Goal: Find specific page/section: Find specific page/section

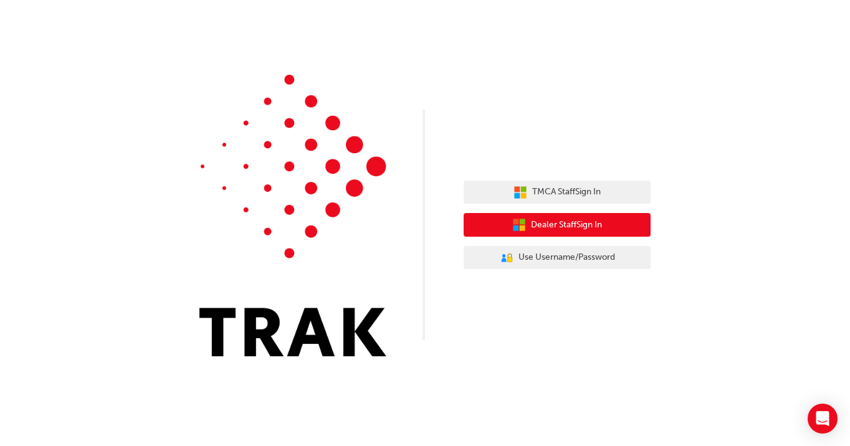
click at [539, 224] on span "Dealer Staff Sign In" at bounding box center [566, 225] width 71 height 14
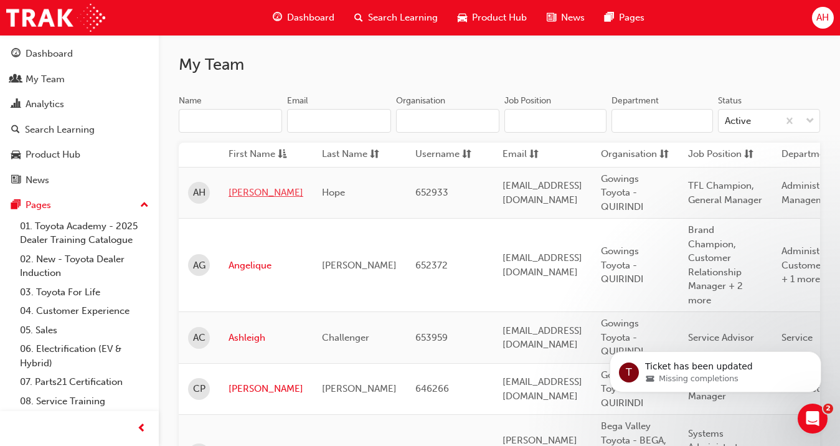
click at [248, 194] on link "[PERSON_NAME]" at bounding box center [266, 193] width 75 height 14
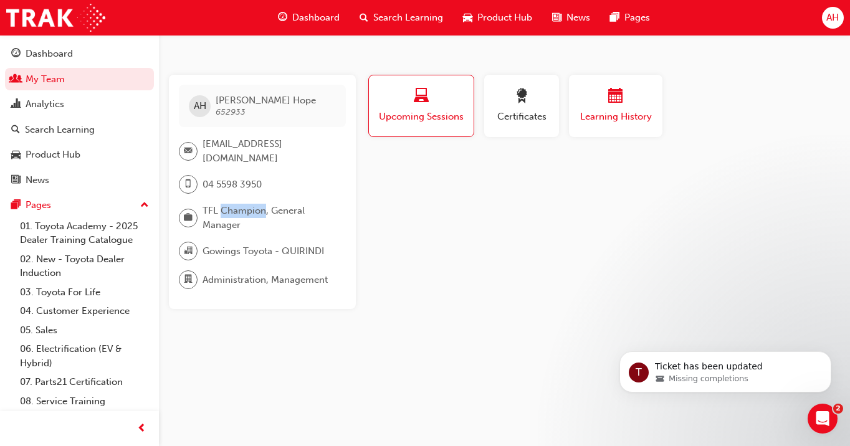
click at [597, 102] on div "button" at bounding box center [615, 97] width 75 height 19
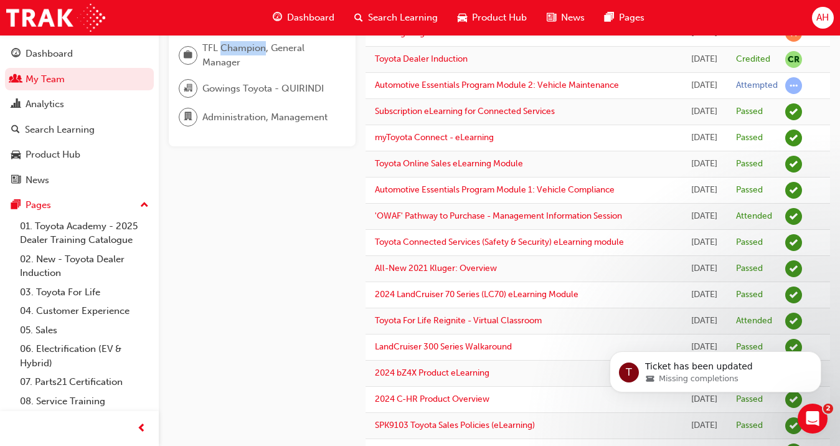
scroll to position [169, 0]
